Goal: Find specific page/section: Find specific page/section

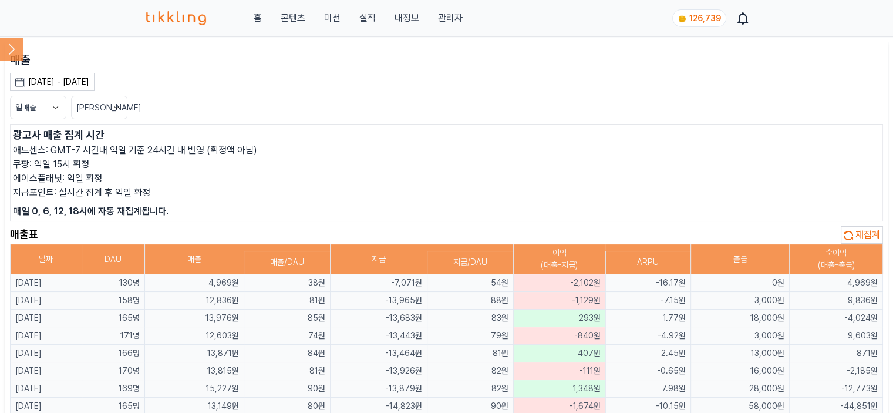
click at [870, 232] on span "재집계" at bounding box center [868, 234] width 25 height 11
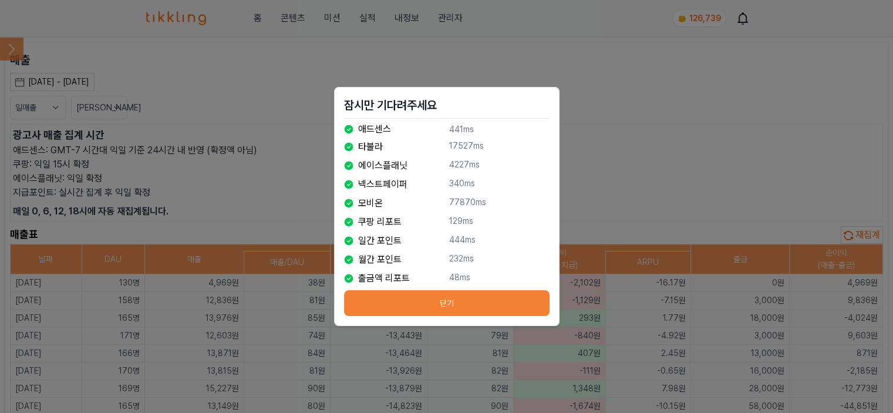
click at [439, 297] on button "닫기" at bounding box center [447, 303] width 206 height 26
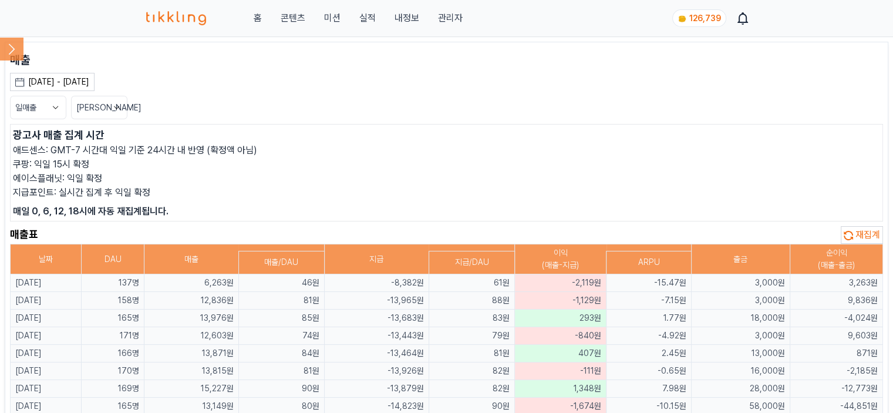
click at [186, 15] on img at bounding box center [176, 18] width 61 height 14
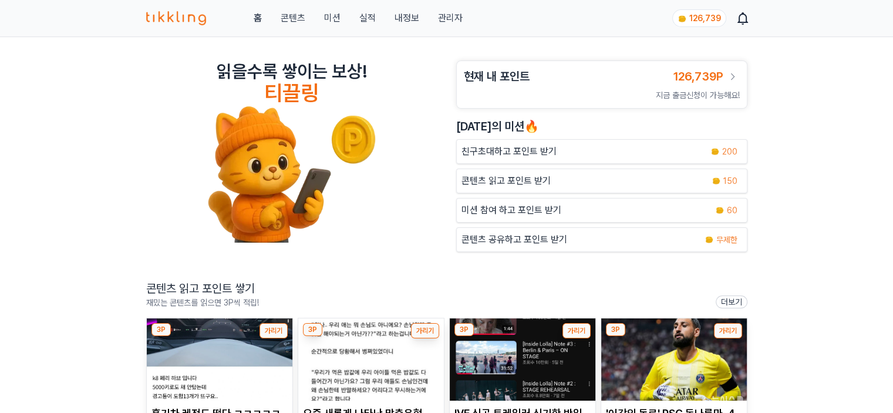
click at [341, 21] on div "홈 콘텐츠 미션 실적 내정보 관리자" at bounding box center [304, 18] width 317 height 14
click at [329, 24] on button "미션" at bounding box center [332, 18] width 16 height 14
click at [261, 26] on div "홈 콘텐츠 미션 실적 내정보 관리자 126,739" at bounding box center [446, 18] width 601 height 36
click at [263, 19] on div "홈 콘텐츠 미션 실적 내정보 관리자" at bounding box center [304, 18] width 317 height 14
click at [260, 20] on link "홈" at bounding box center [257, 18] width 8 height 14
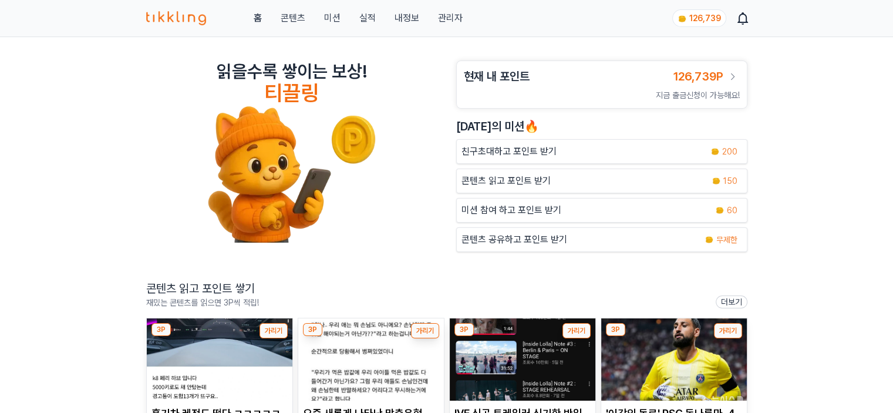
click at [463, 15] on div "홈 콘텐츠 미션 실적 내정보 관리자 126,739" at bounding box center [446, 18] width 601 height 36
click at [458, 18] on link "관리자" at bounding box center [450, 18] width 25 height 14
